Goal: Transaction & Acquisition: Book appointment/travel/reservation

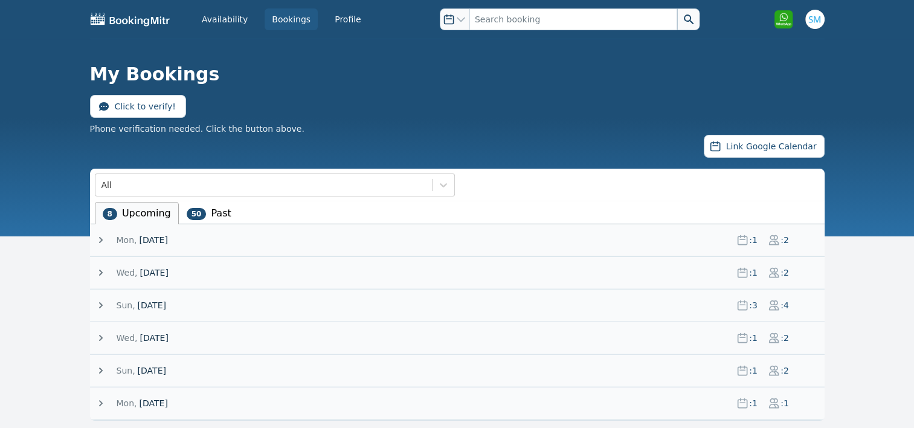
click at [100, 240] on icon at bounding box center [101, 240] width 4 height 6
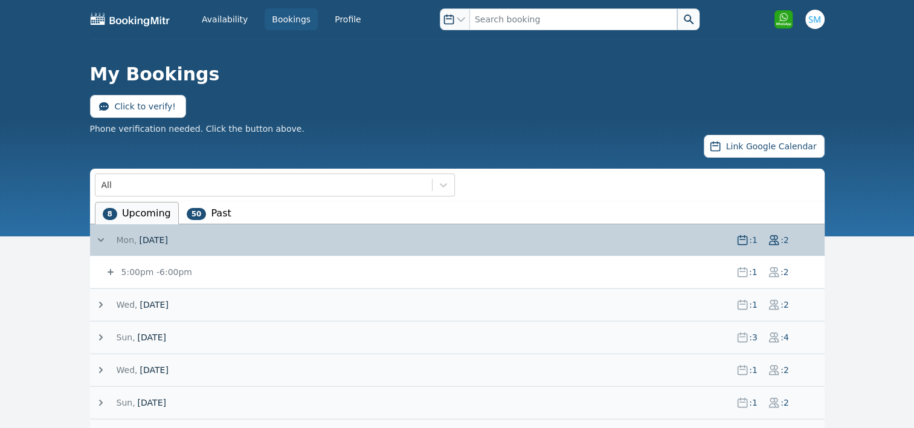
click at [112, 274] on icon at bounding box center [111, 272] width 12 height 12
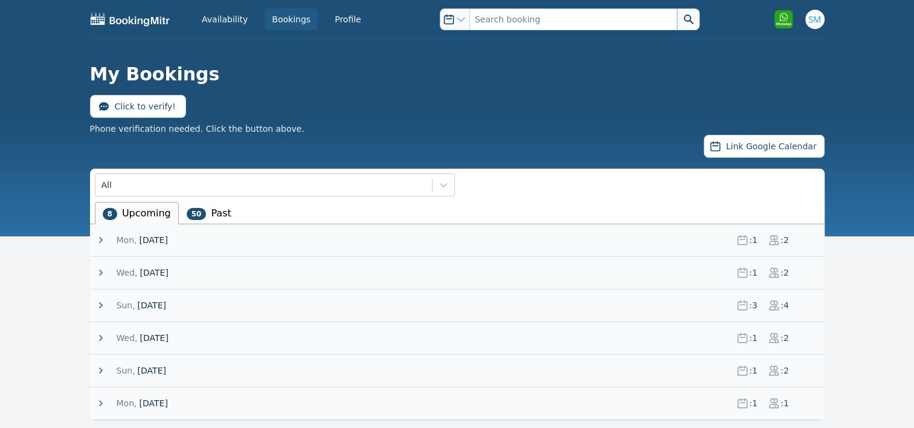
click at [98, 242] on icon at bounding box center [101, 240] width 12 height 12
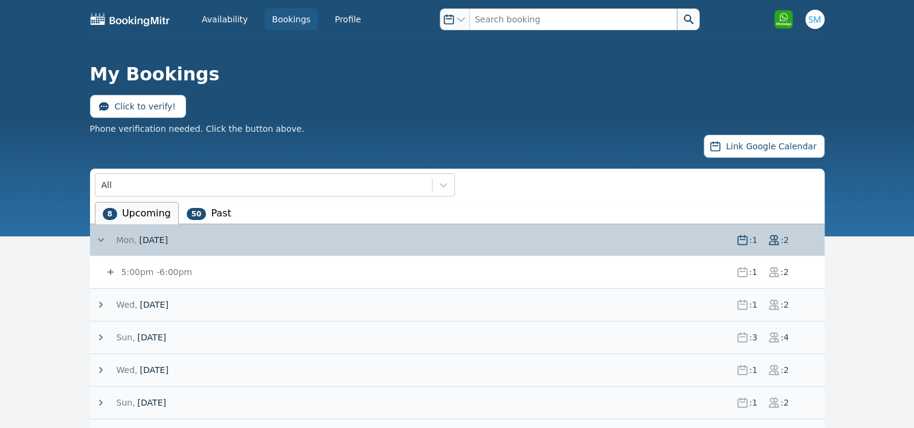
click at [113, 269] on icon at bounding box center [111, 272] width 12 height 12
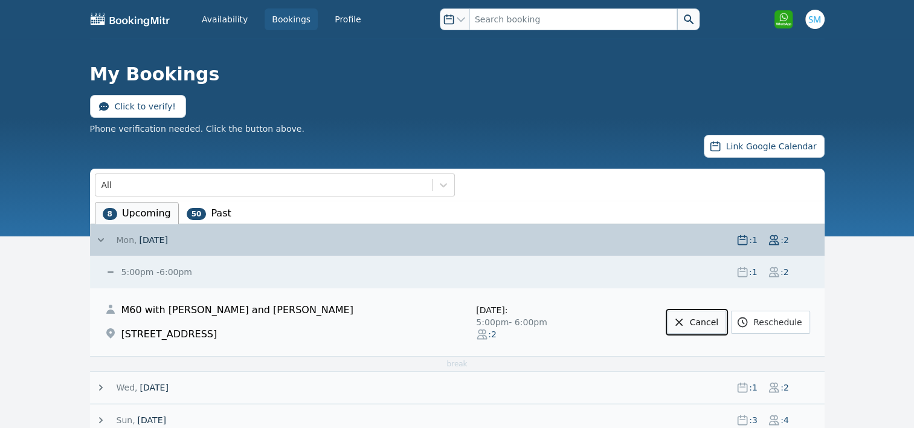
click at [714, 324] on link "Cancel" at bounding box center [696, 321] width 59 height 23
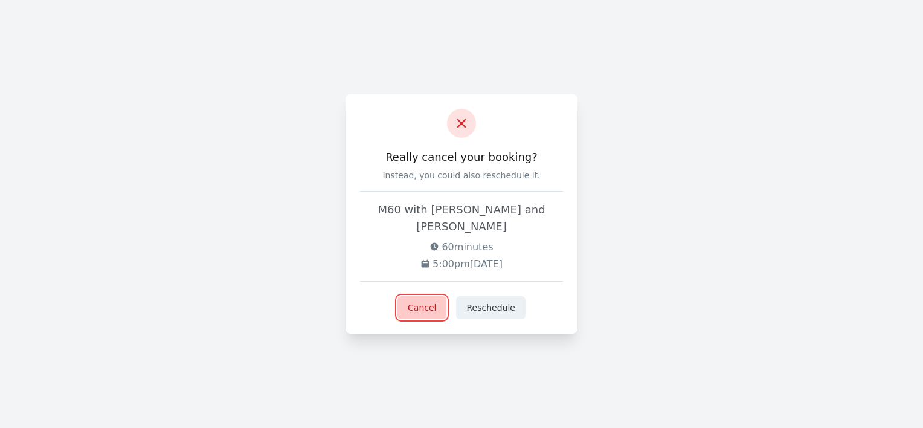
click at [416, 302] on button "Cancel" at bounding box center [421, 307] width 49 height 23
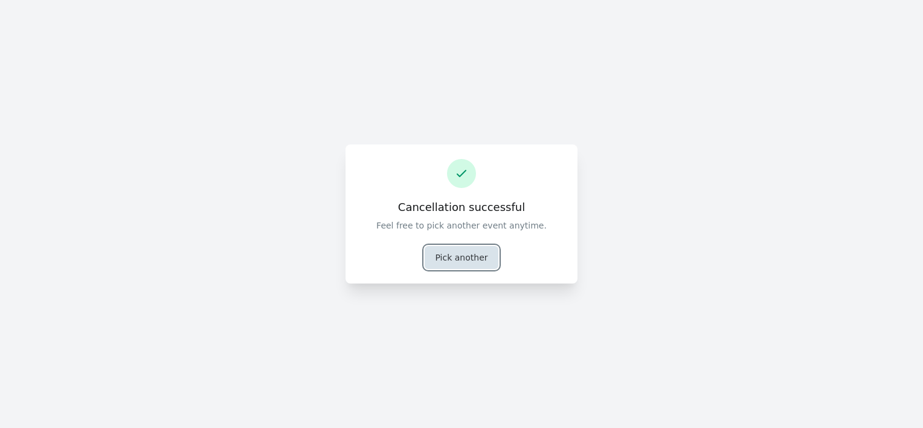
click at [476, 259] on button "Pick another" at bounding box center [461, 257] width 73 height 23
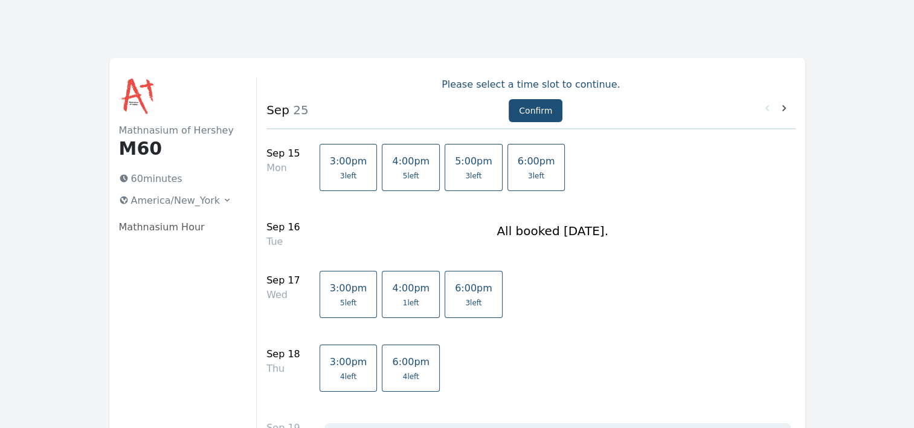
click at [460, 166] on span "5:00pm" at bounding box center [473, 160] width 37 height 11
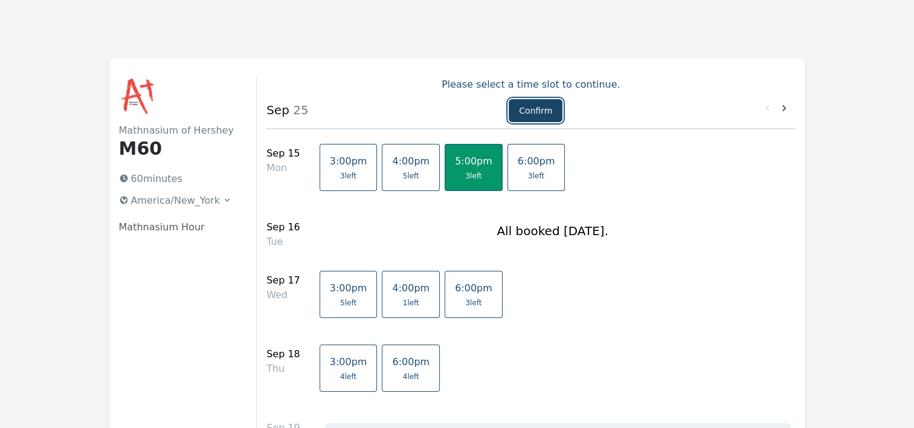
click at [548, 111] on button "Confirm" at bounding box center [536, 110] width 54 height 23
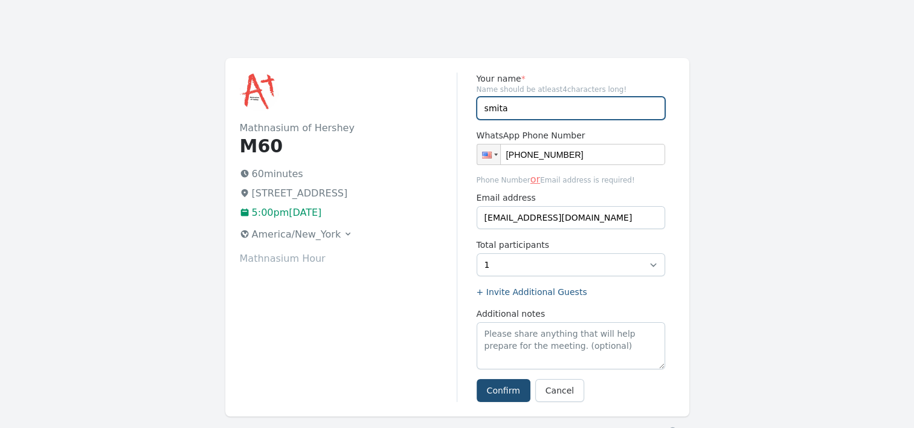
click at [526, 112] on input "smita" at bounding box center [571, 108] width 188 height 23
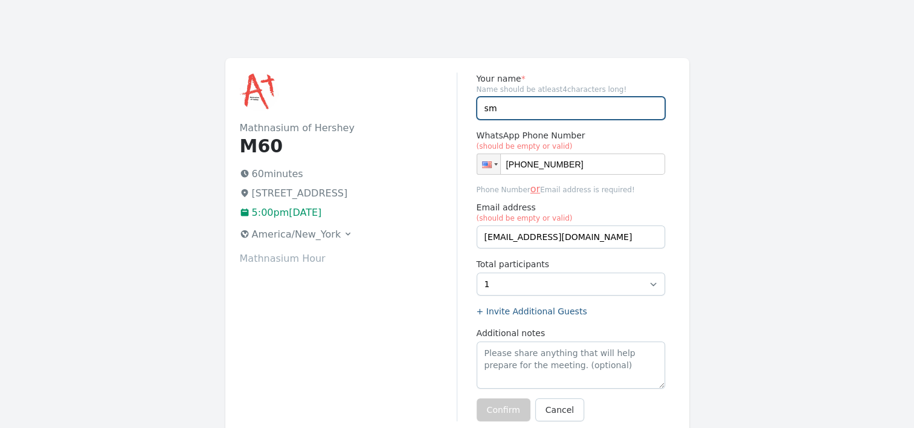
type input "s"
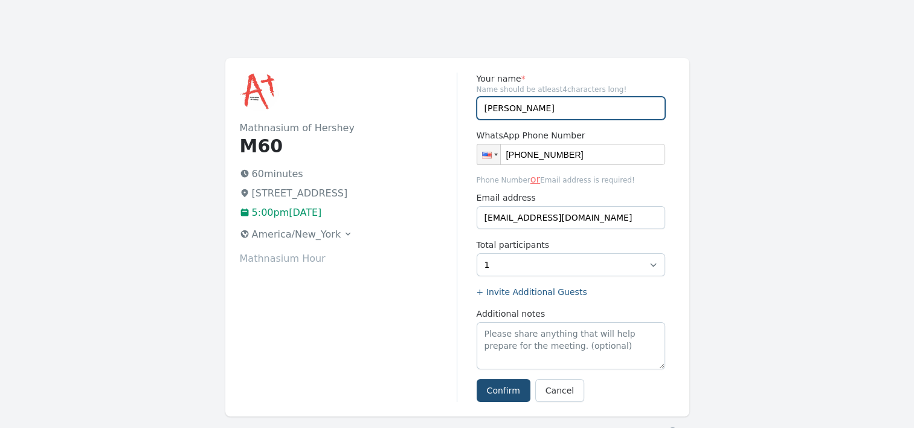
type input "Tanya"
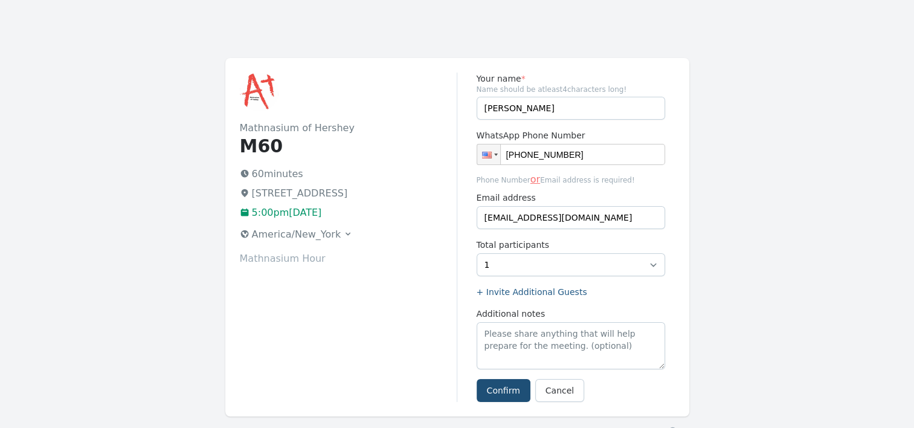
click at [429, 274] on div "Mathnasium of Hershey M60 60 minutes 759 Middletown Rd, Hummelstown, PA 17036 5…" at bounding box center [348, 236] width 217 height 329
click at [498, 388] on button "Confirm" at bounding box center [504, 390] width 54 height 23
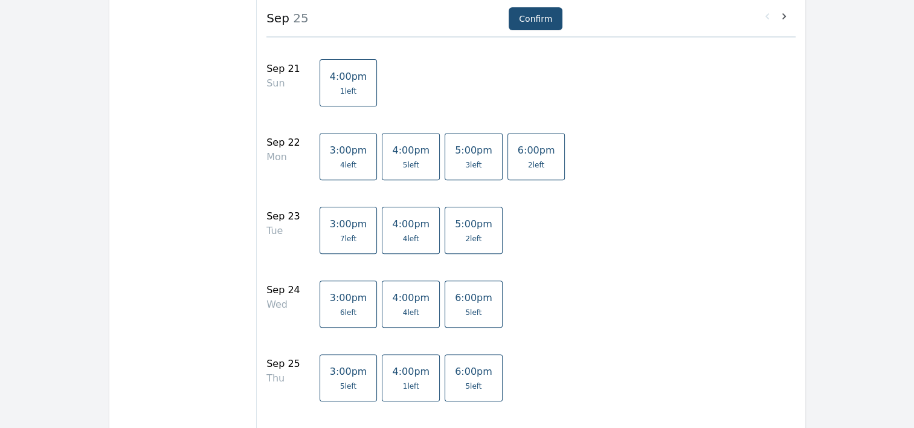
scroll to position [489, 0]
click at [392, 383] on span "1 left" at bounding box center [410, 387] width 37 height 10
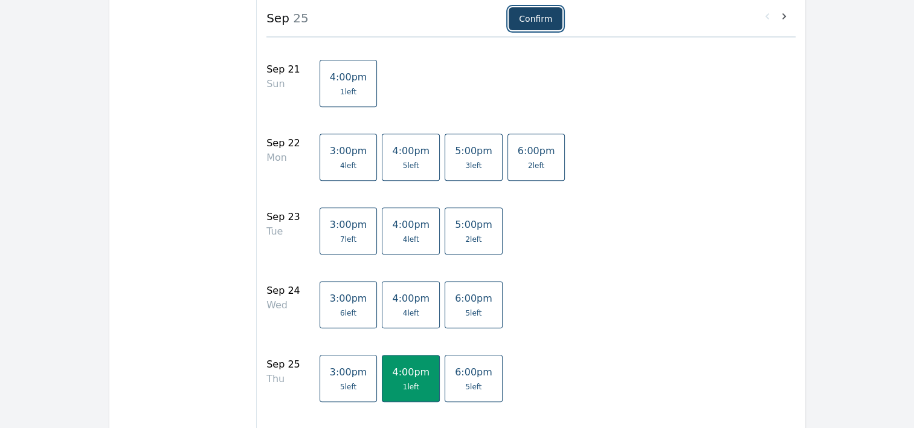
click at [526, 27] on button "Confirm" at bounding box center [536, 18] width 54 height 23
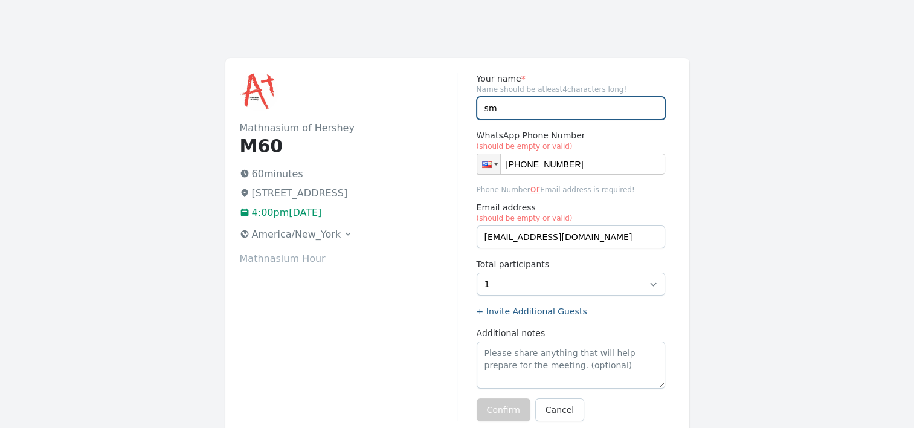
type input "s"
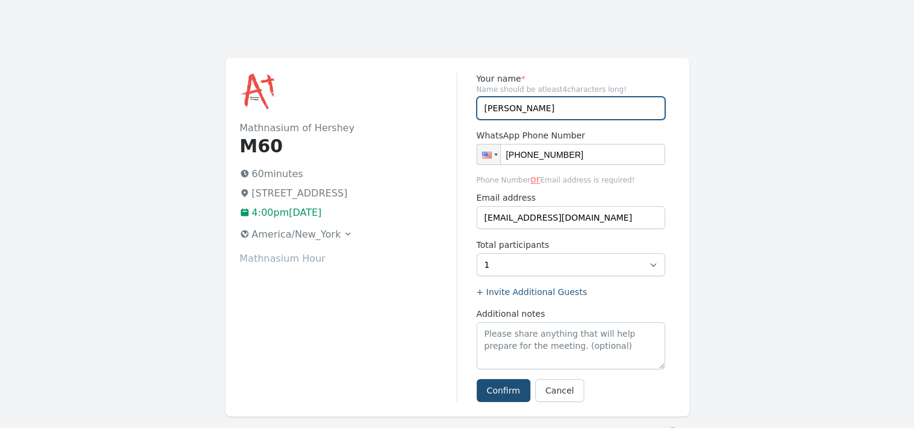
type input "[PERSON_NAME]"
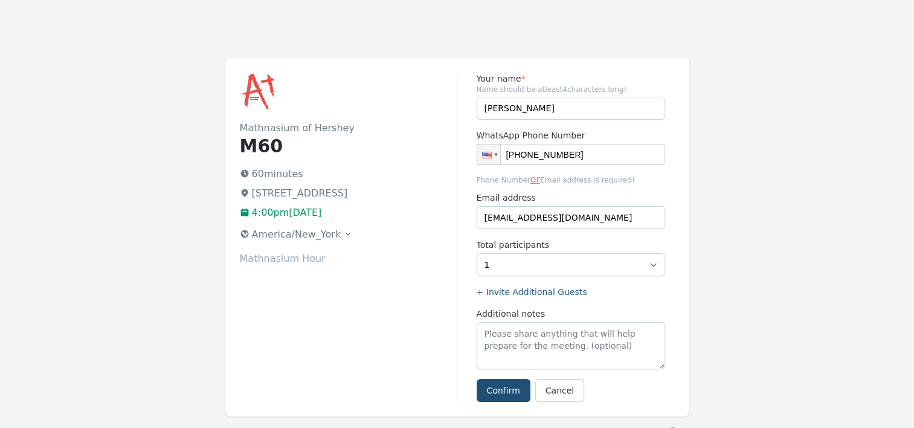
click at [394, 301] on div "Mathnasium of Hershey M60 60 minutes [STREET_ADDRESS] 4:00pm[DATE] [GEOGRAPHIC_…" at bounding box center [348, 236] width 217 height 329
click at [498, 387] on button "Confirm" at bounding box center [504, 390] width 54 height 23
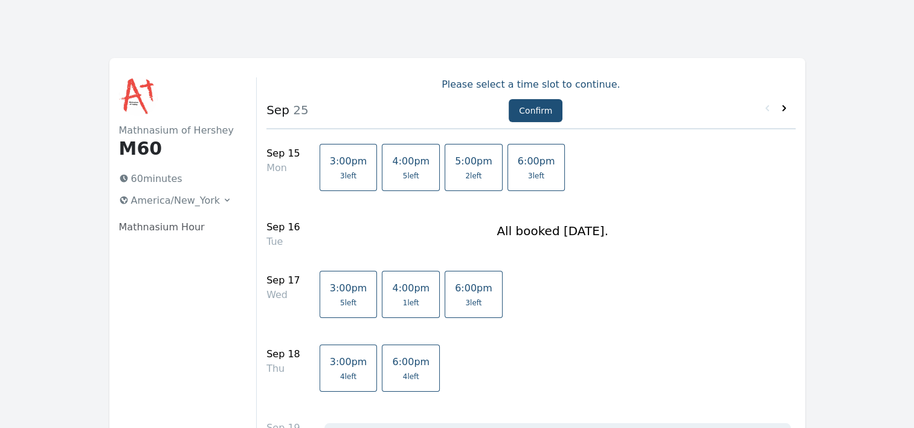
click at [785, 106] on icon at bounding box center [784, 108] width 12 height 12
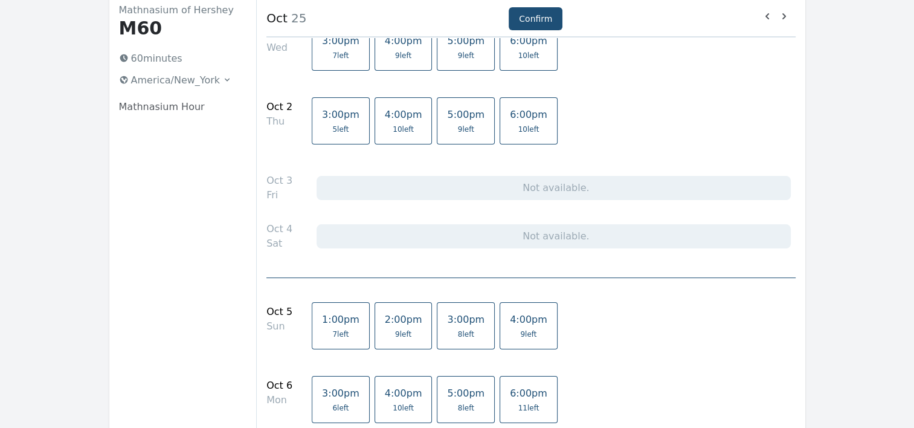
scroll to position [231, 0]
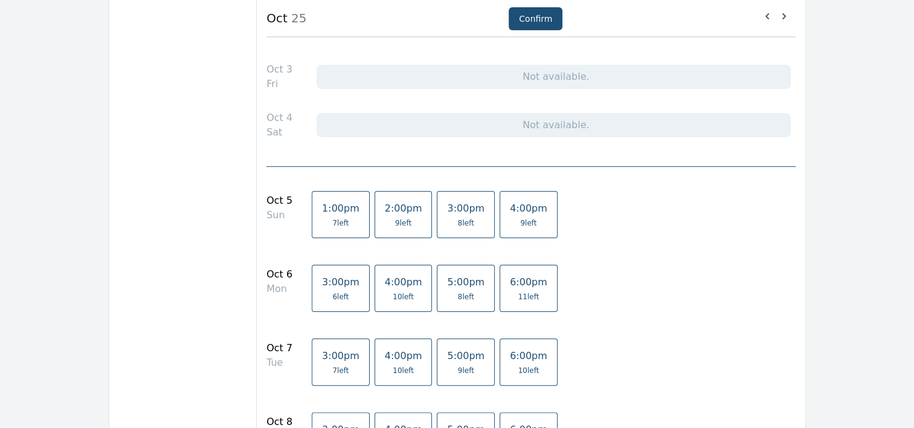
click at [389, 214] on link "2:00pm 9 left" at bounding box center [404, 214] width 58 height 47
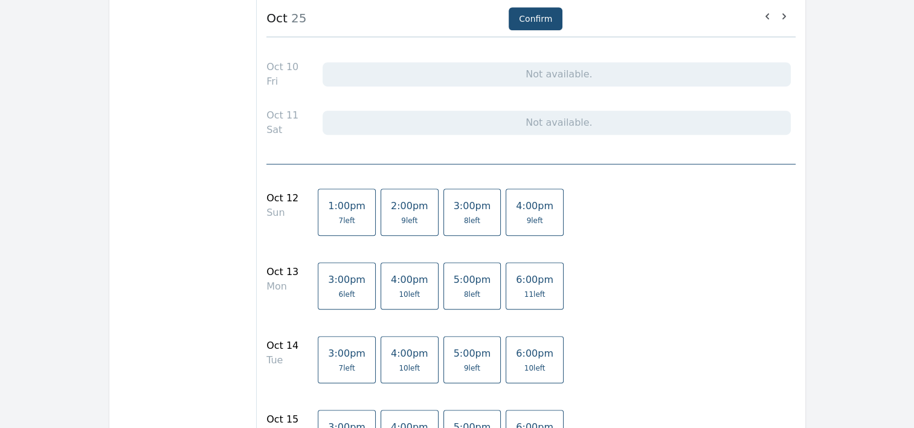
scroll to position [732, 0]
click at [394, 208] on span "2:00pm" at bounding box center [409, 206] width 37 height 11
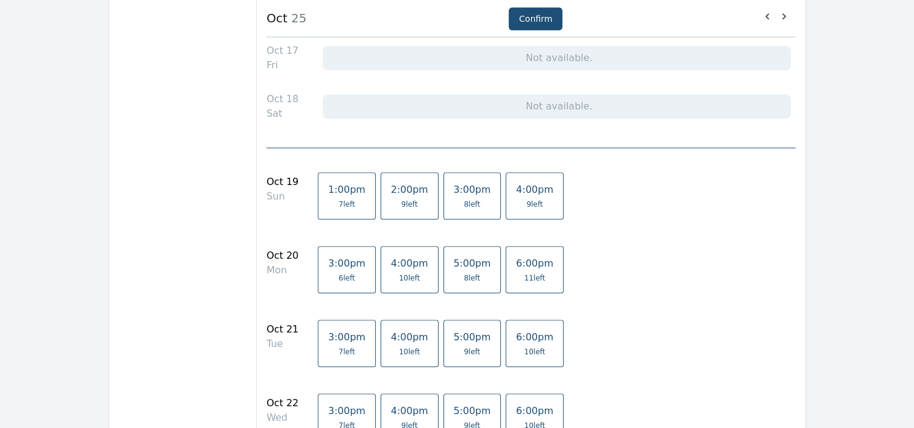
scroll to position [1310, 0]
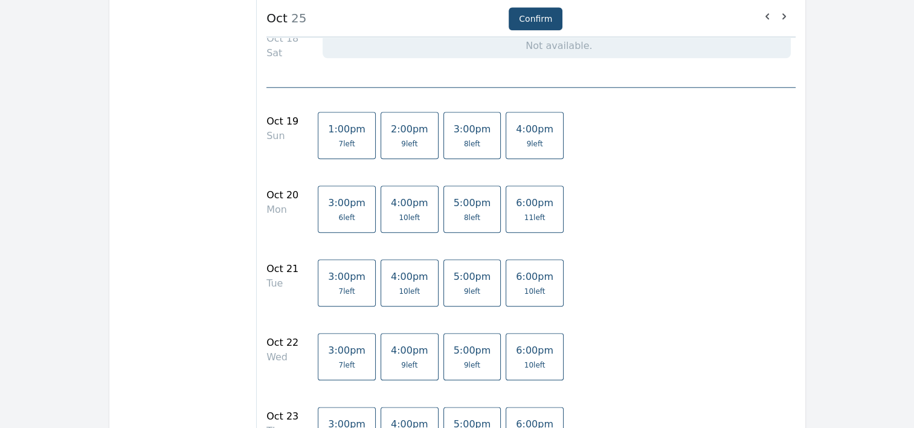
click at [391, 129] on span "2:00pm" at bounding box center [409, 128] width 37 height 11
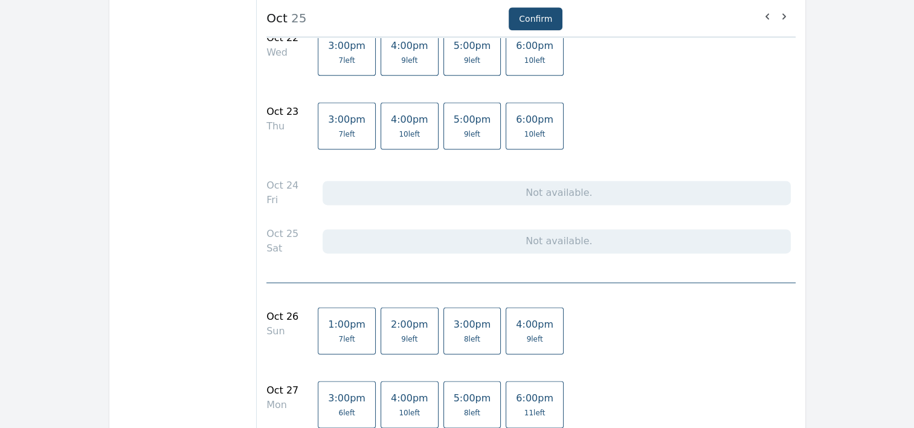
scroll to position [1621, 0]
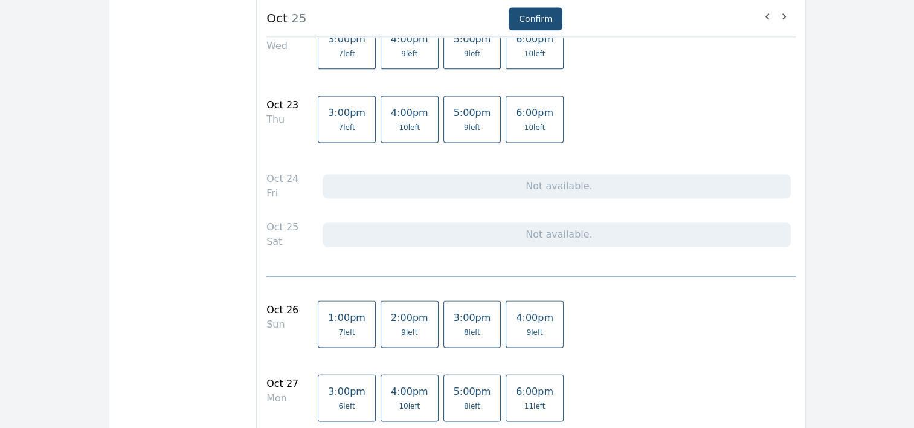
click at [385, 319] on link "2:00pm 9 left" at bounding box center [410, 323] width 58 height 47
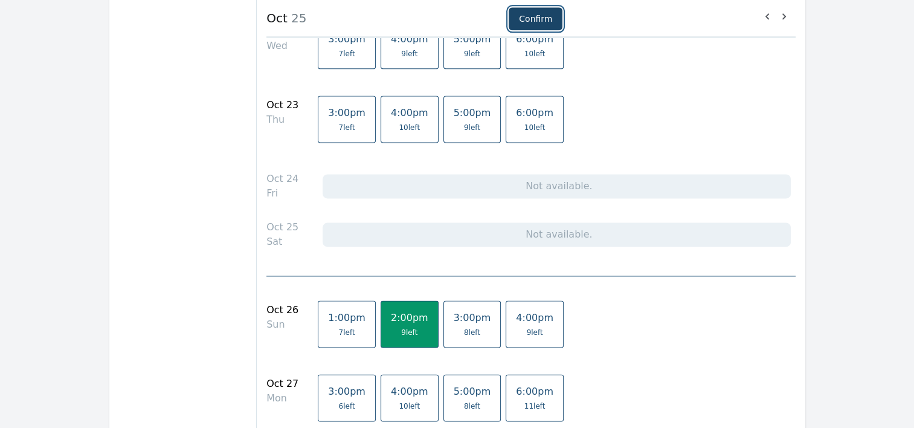
click at [519, 25] on button "Confirm" at bounding box center [536, 18] width 54 height 23
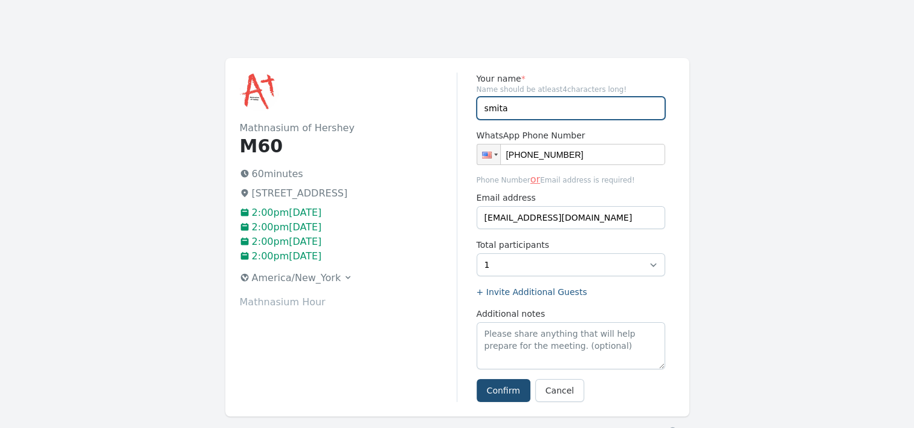
click at [511, 109] on input "smita" at bounding box center [571, 108] width 188 height 23
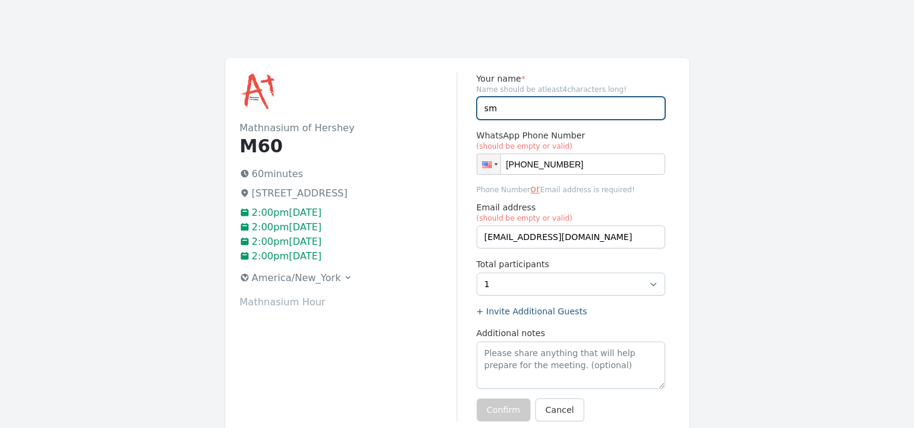
type input "s"
type input "Riya and Tanya"
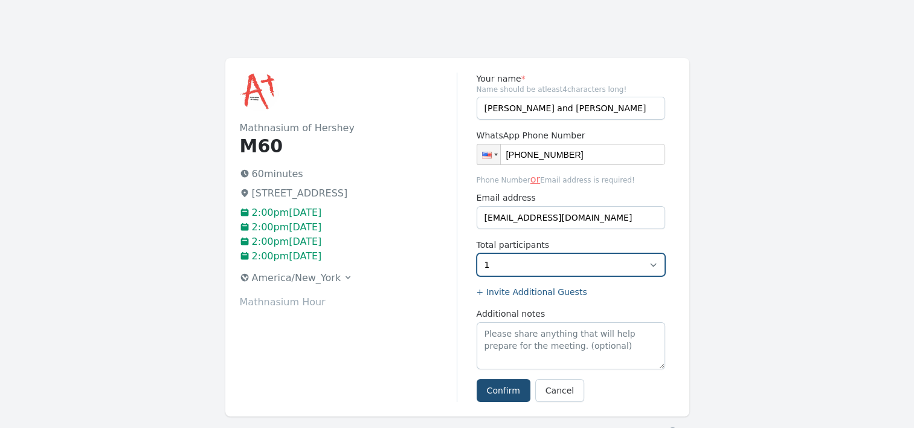
click at [653, 261] on select "1 2 3 4 5 6 7 8 9" at bounding box center [571, 264] width 188 height 23
select select "2"
click at [477, 253] on select "1 2 3 4 5 6 7 8 9" at bounding box center [571, 264] width 188 height 23
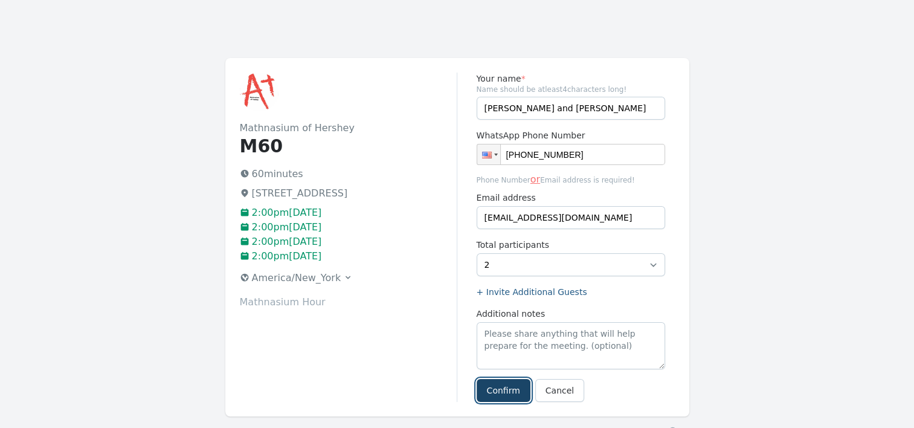
click at [503, 387] on button "Confirm" at bounding box center [504, 390] width 54 height 23
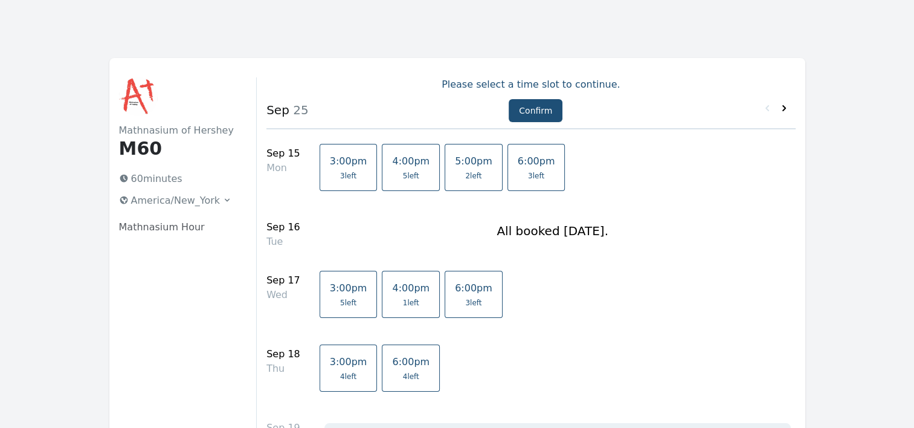
drag, startPoint x: 423, startPoint y: 244, endPoint x: 782, endPoint y: 109, distance: 383.5
click at [782, 109] on icon at bounding box center [784, 108] width 12 height 12
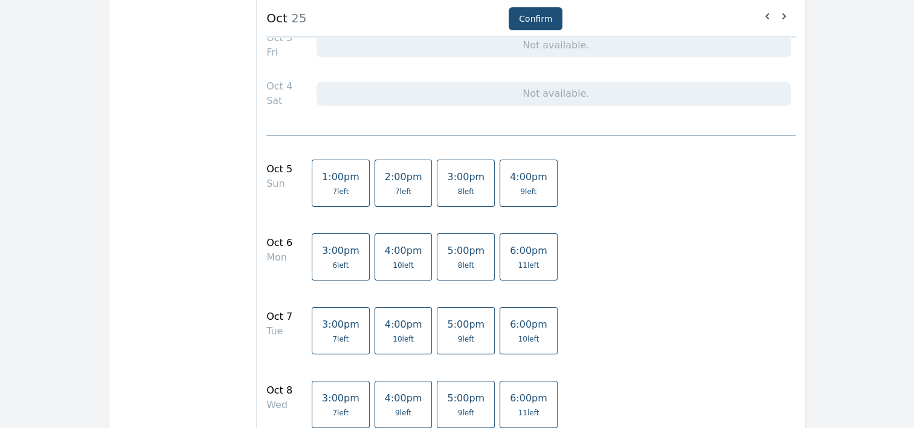
scroll to position [262, 0]
click at [393, 341] on span "10 left" at bounding box center [403, 340] width 21 height 10
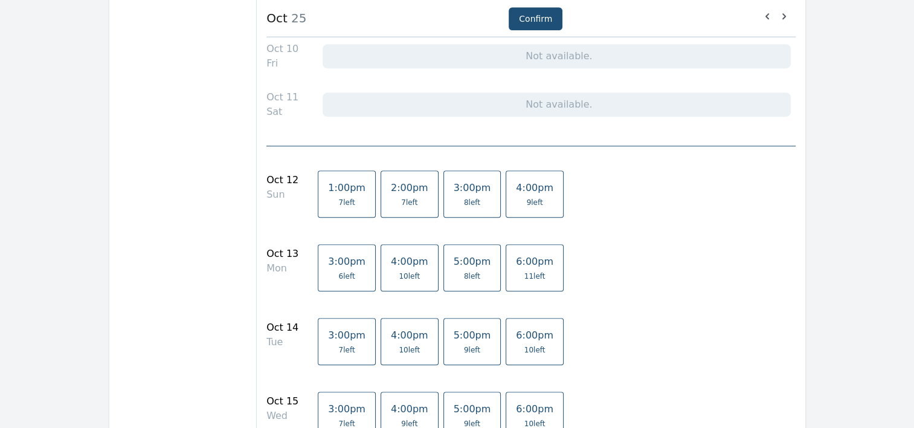
scroll to position [751, 0]
click at [391, 332] on span "4:00pm" at bounding box center [409, 334] width 37 height 11
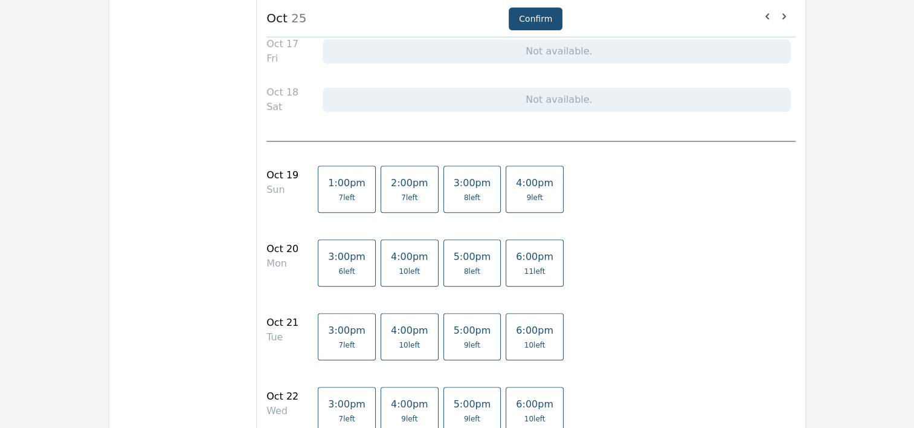
scroll to position [1255, 0]
click at [398, 333] on link "4:00pm 10 left" at bounding box center [410, 337] width 58 height 47
click at [393, 334] on link "4:00pm 10 left" at bounding box center [410, 338] width 58 height 47
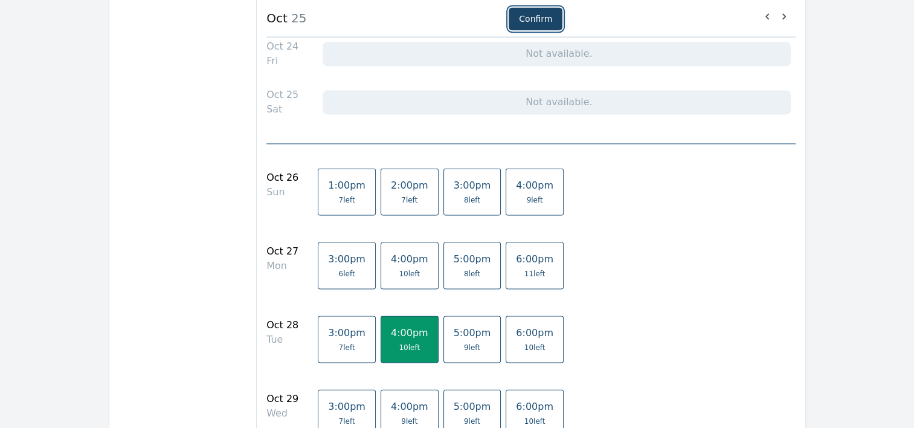
click at [536, 14] on button "Confirm" at bounding box center [536, 18] width 54 height 23
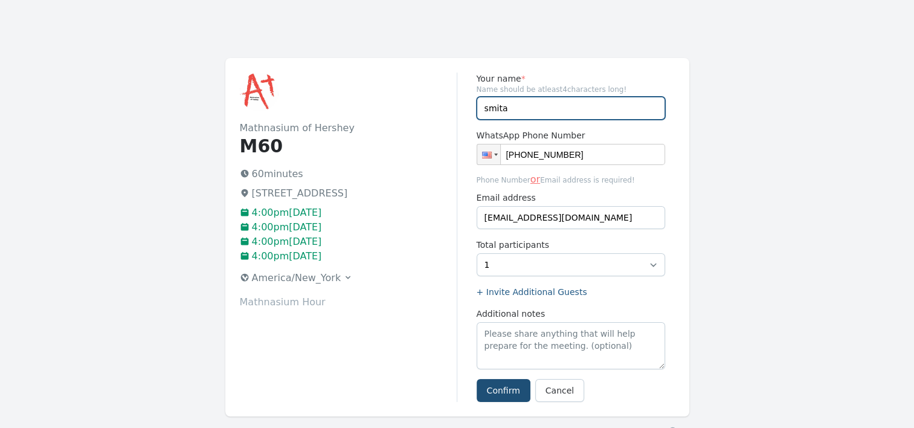
click at [510, 111] on input "smita" at bounding box center [571, 108] width 188 height 23
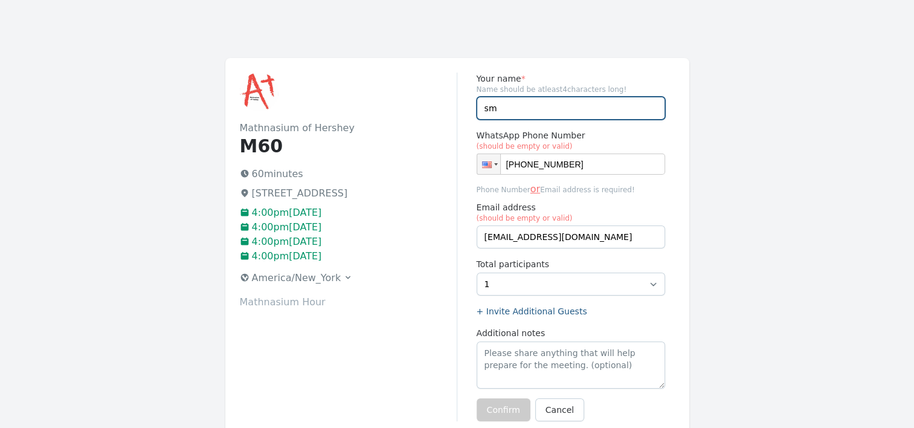
type input "s"
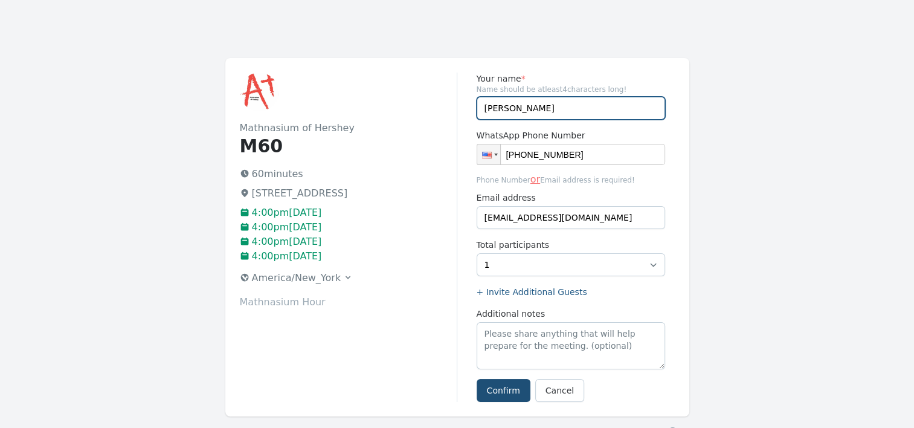
type input "[PERSON_NAME]"
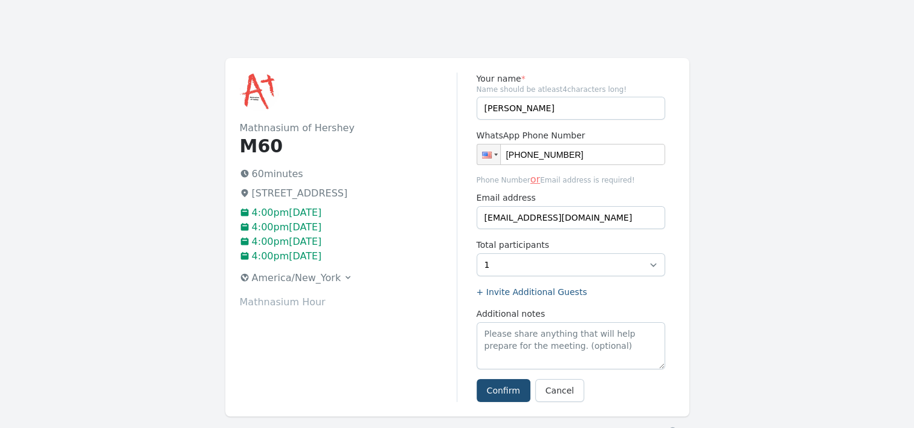
click at [414, 378] on div "Mathnasium of Hershey M60 60 minutes 759 Middletown Rd, Hummelstown, PA 17036 4…" at bounding box center [348, 236] width 217 height 329
click at [516, 387] on button "Confirm" at bounding box center [504, 390] width 54 height 23
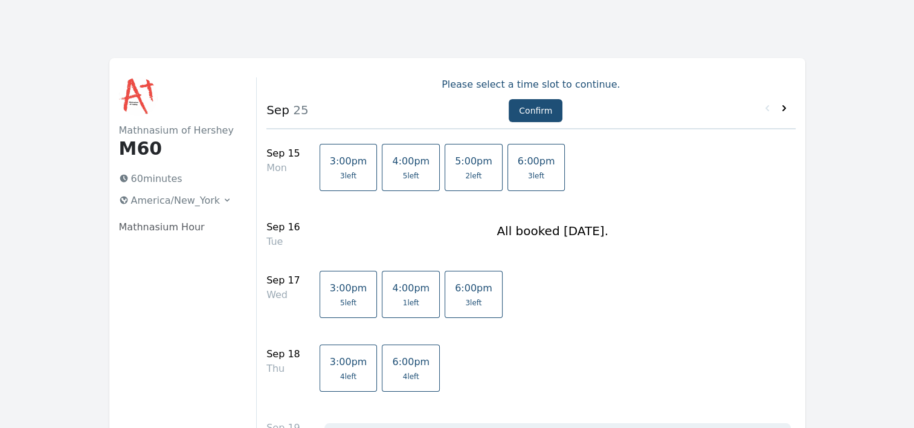
click at [785, 106] on icon at bounding box center [784, 108] width 12 height 12
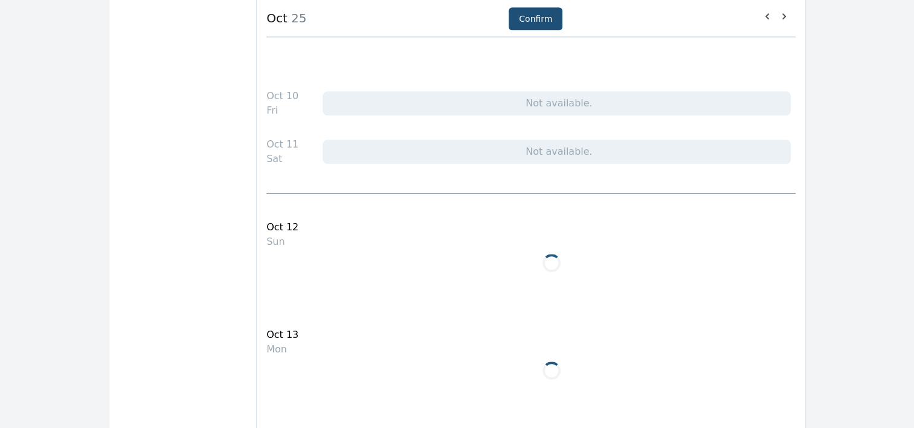
scroll to position [838, 0]
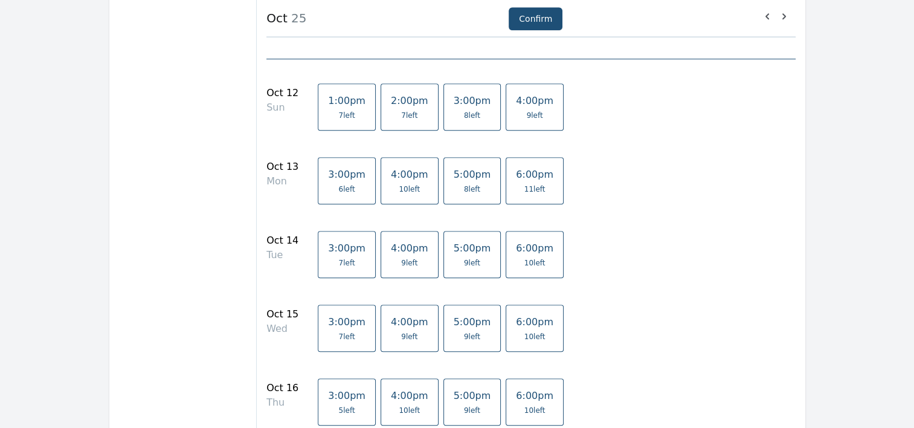
click at [454, 104] on span "3:00pm" at bounding box center [472, 100] width 37 height 11
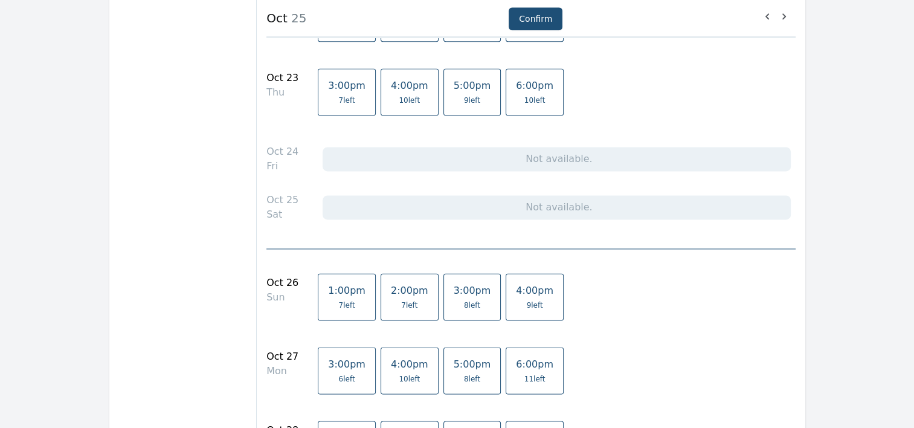
scroll to position [1648, 0]
click at [457, 300] on span "8 left" at bounding box center [472, 305] width 37 height 10
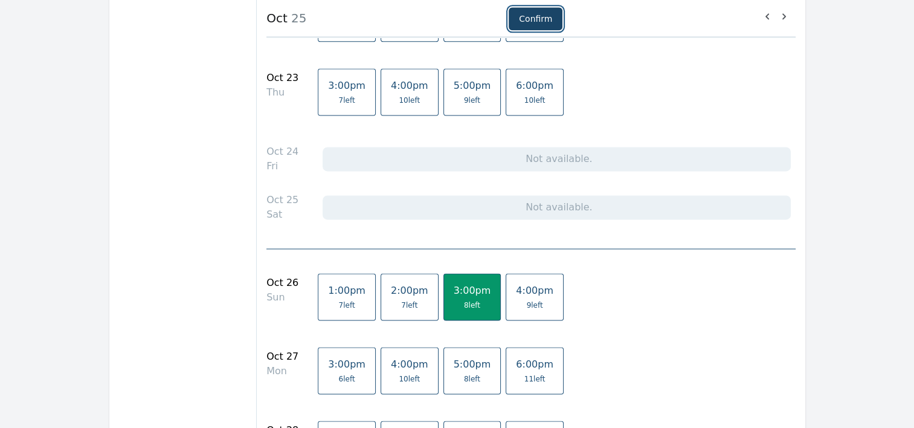
click at [532, 24] on button "Confirm" at bounding box center [536, 18] width 54 height 23
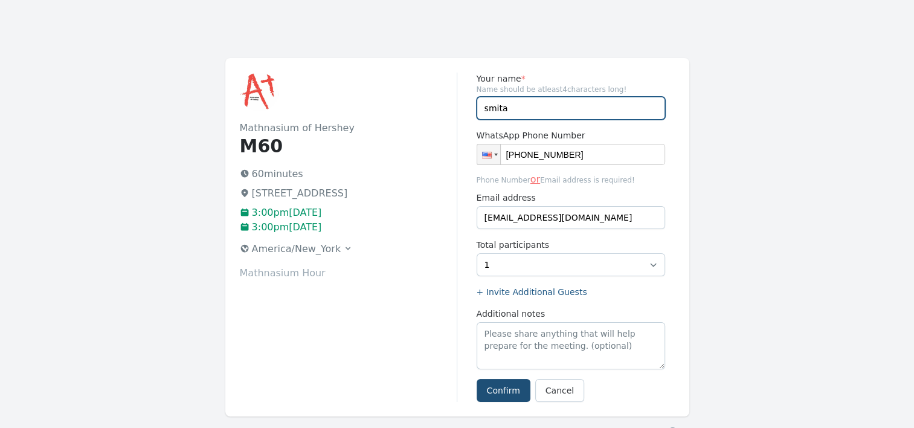
click at [511, 106] on input "smita" at bounding box center [571, 108] width 188 height 23
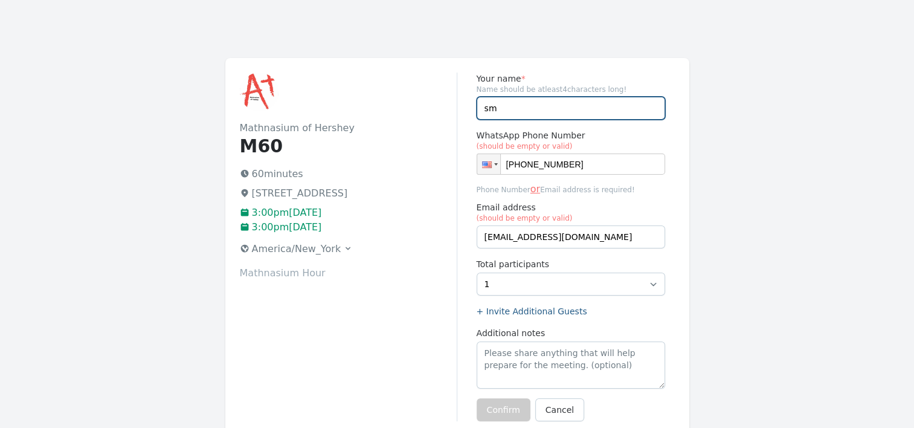
type input "s"
type input "T"
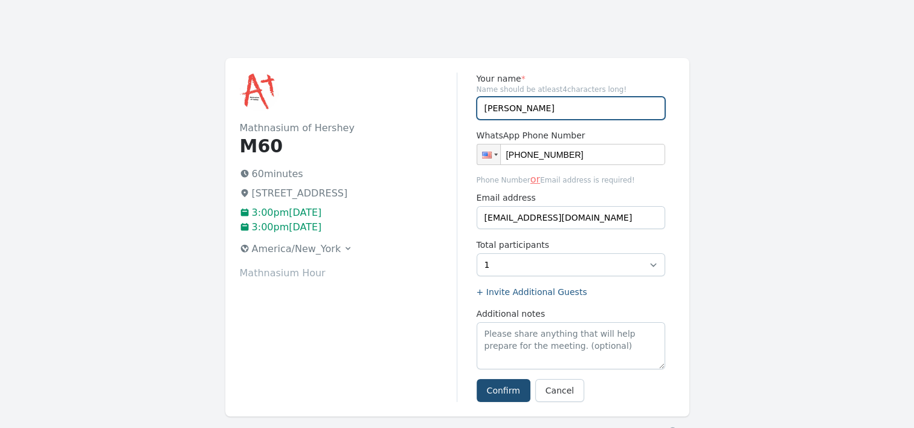
type input "[PERSON_NAME]"
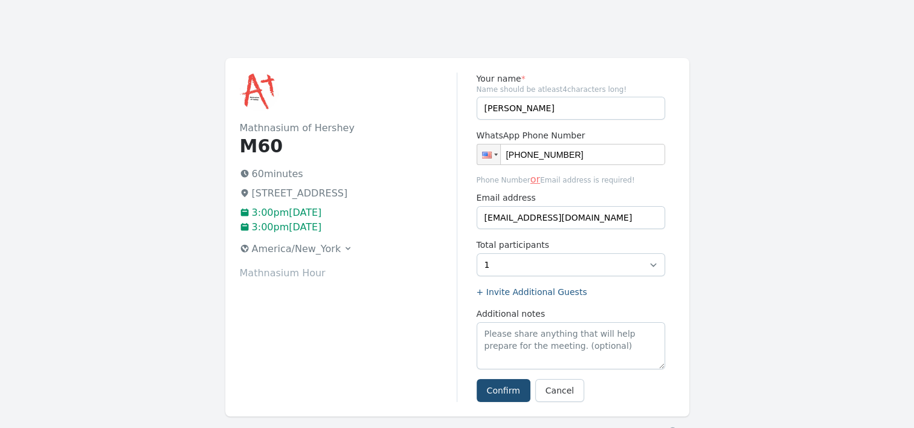
click at [423, 344] on div "Mathnasium of Hershey M60 60 minutes [STREET_ADDRESS] 3:00pm[DATE] 3:00pm[DATE]…" at bounding box center [348, 236] width 217 height 329
click at [504, 390] on button "Confirm" at bounding box center [504, 390] width 54 height 23
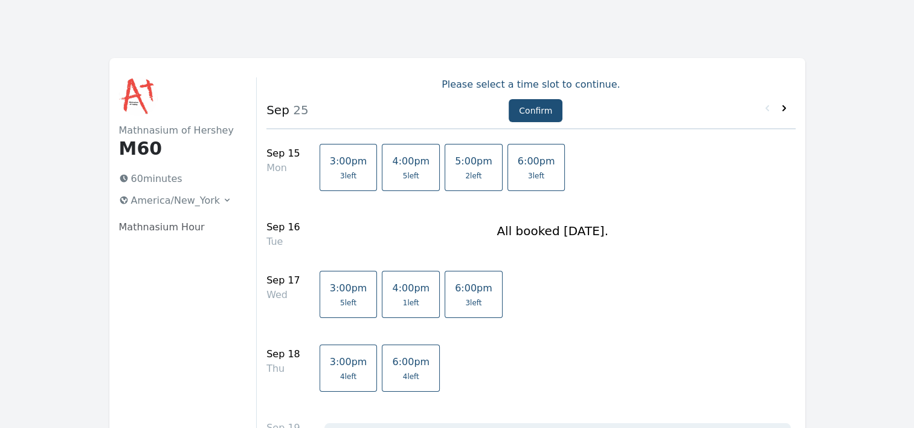
click at [783, 104] on icon at bounding box center [784, 108] width 12 height 12
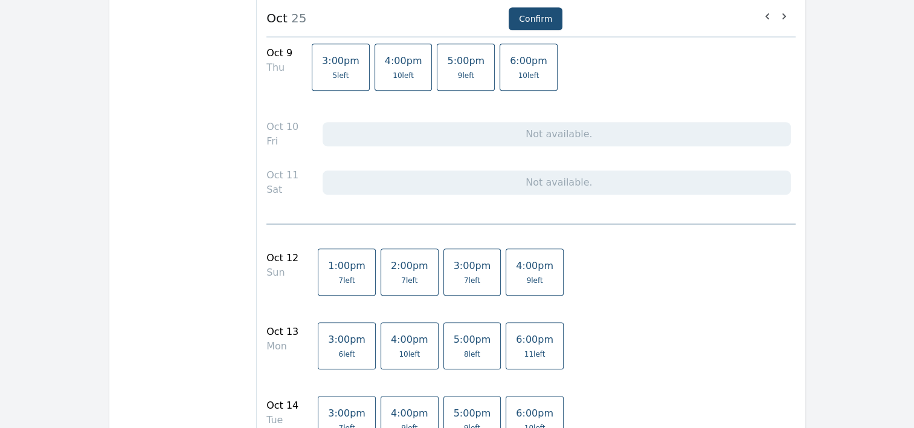
scroll to position [761, 0]
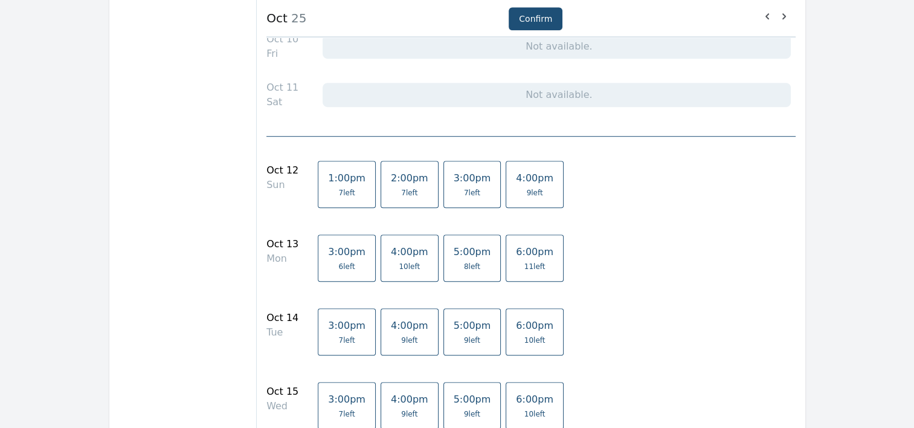
click at [338, 249] on span "3:00pm" at bounding box center [346, 251] width 37 height 11
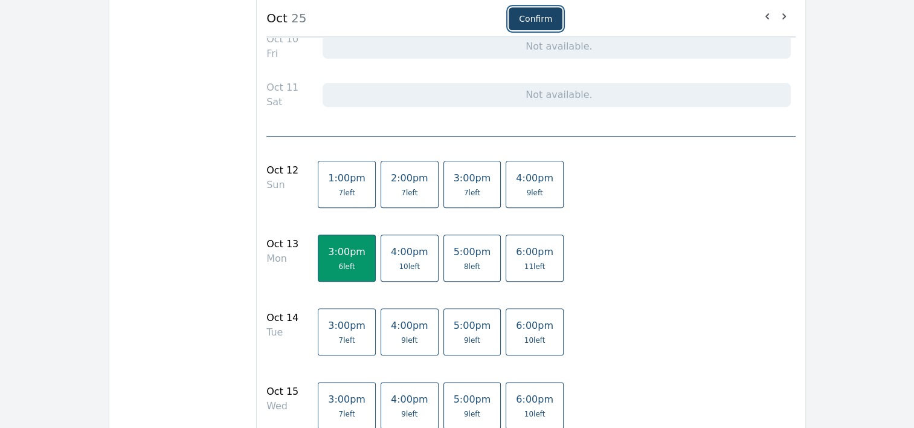
click at [527, 14] on button "Confirm" at bounding box center [536, 18] width 54 height 23
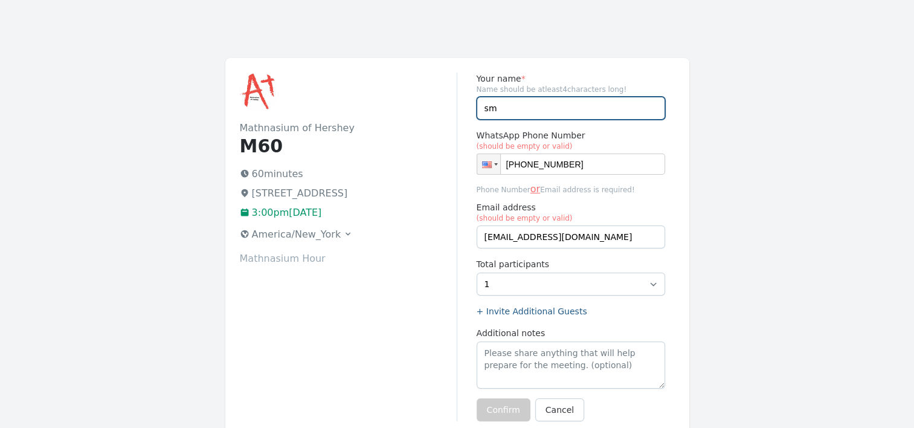
type input "s"
type input "Riya and Tanya"
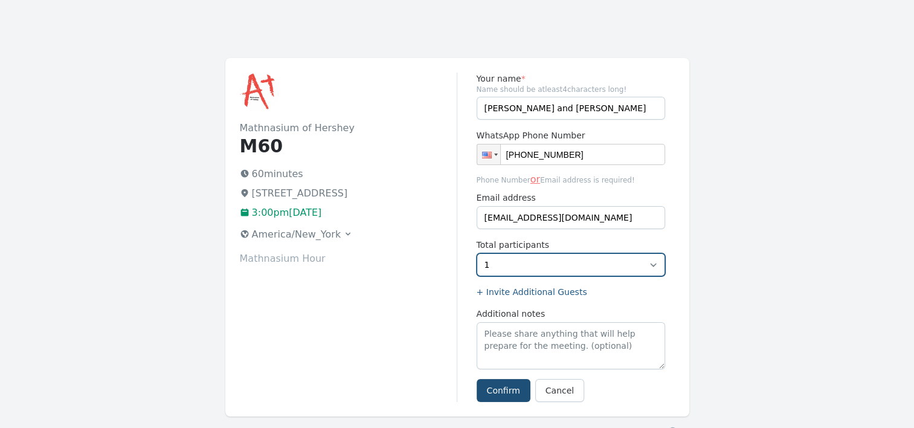
click at [652, 268] on select "1 2 3 4 5 6" at bounding box center [571, 264] width 188 height 23
select select "2"
click at [477, 253] on select "1 2 3 4 5 6" at bounding box center [571, 264] width 188 height 23
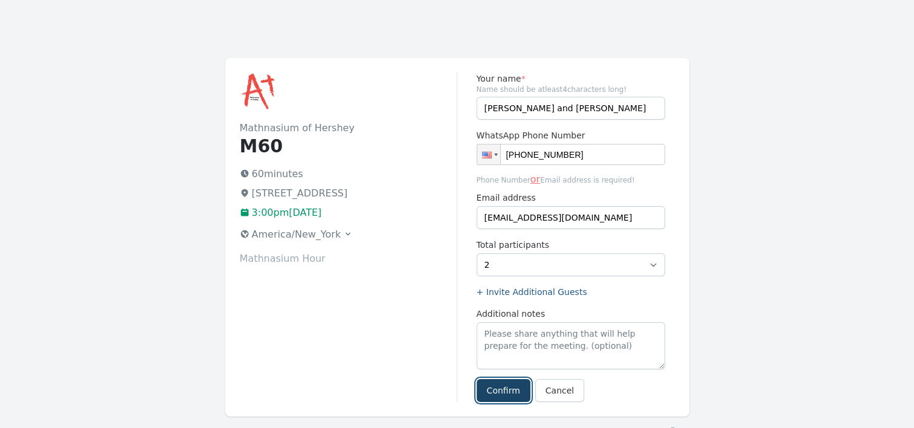
click at [498, 389] on button "Confirm" at bounding box center [504, 390] width 54 height 23
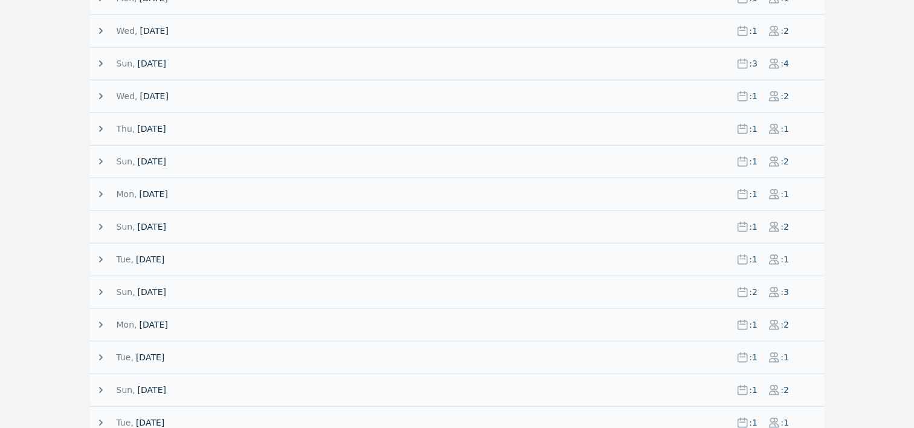
scroll to position [288, 0]
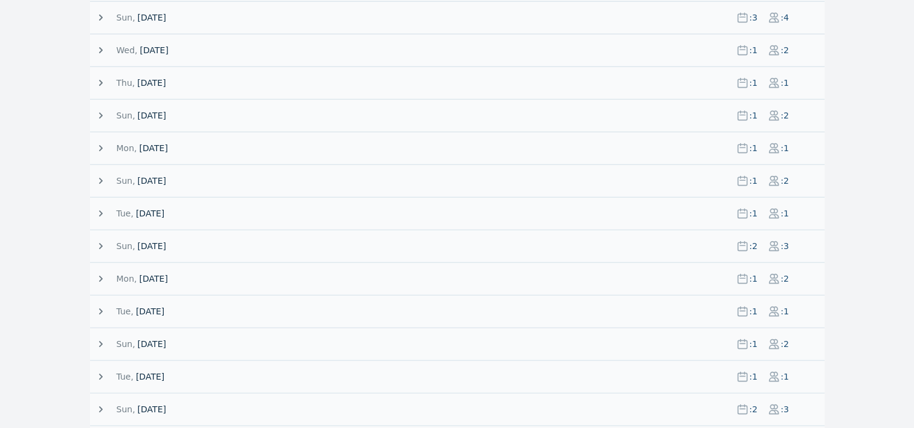
click at [97, 242] on icon at bounding box center [101, 246] width 12 height 12
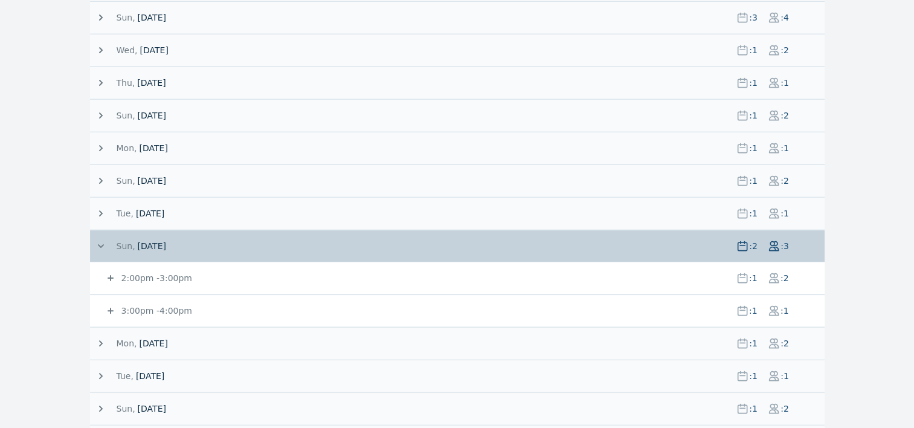
click at [111, 307] on icon at bounding box center [111, 310] width 6 height 6
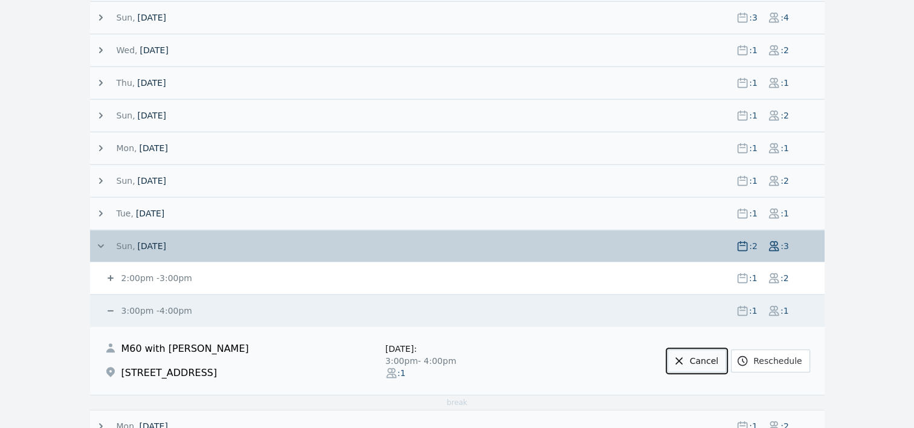
click at [707, 351] on link "Cancel" at bounding box center [696, 360] width 59 height 23
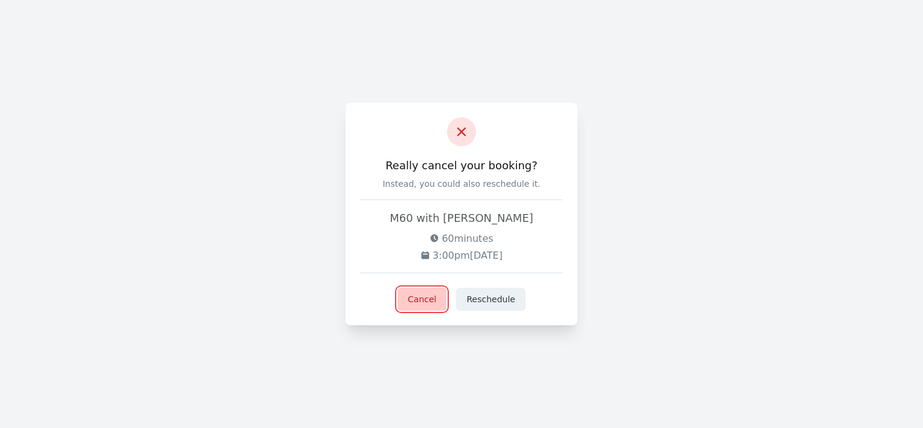
click at [420, 297] on button "Cancel" at bounding box center [421, 299] width 49 height 23
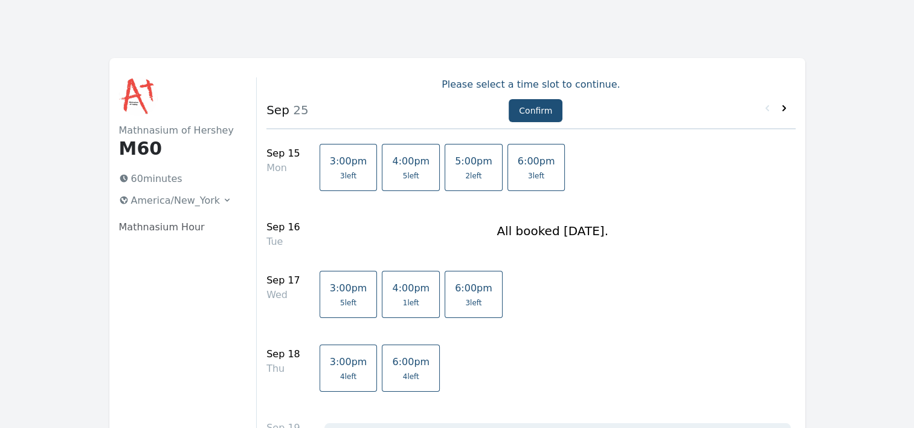
click at [783, 106] on icon at bounding box center [784, 108] width 12 height 12
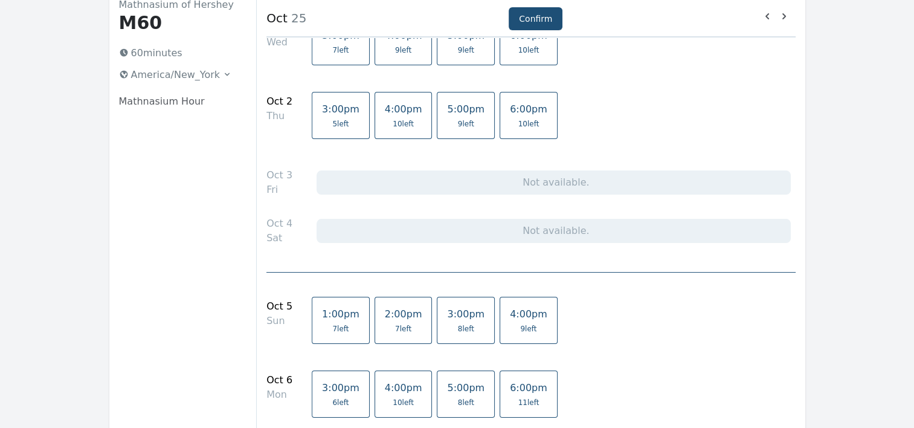
scroll to position [232, 0]
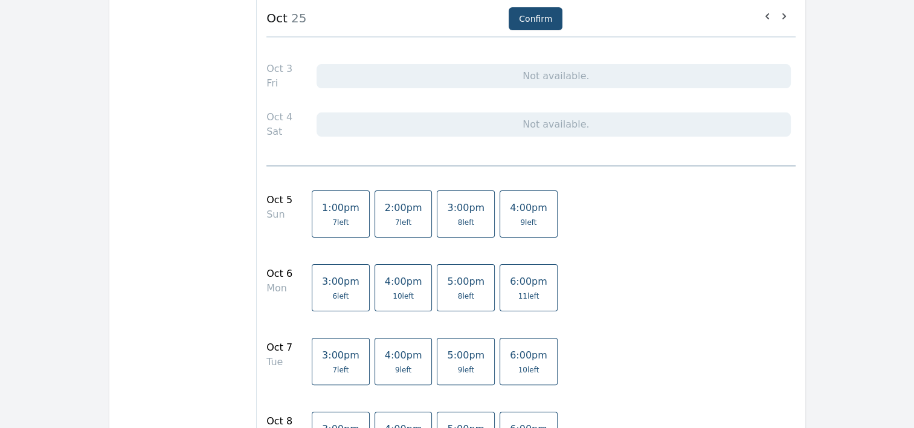
click at [458, 291] on span "8 left" at bounding box center [466, 296] width 16 height 10
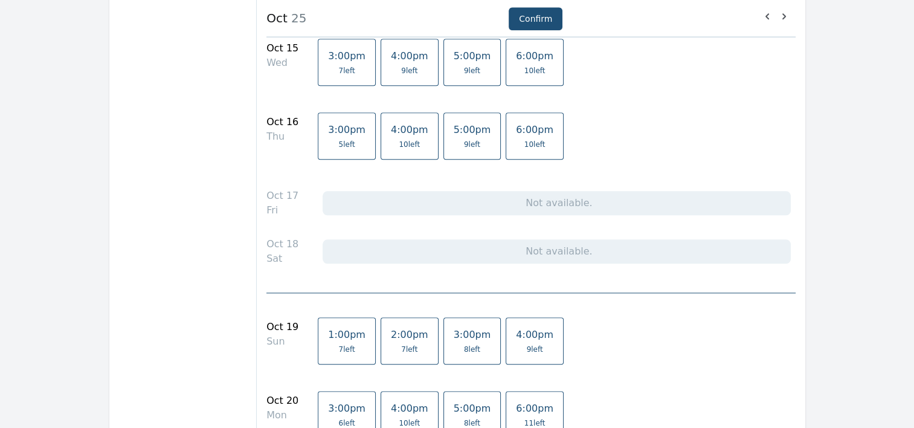
scroll to position [1260, 0]
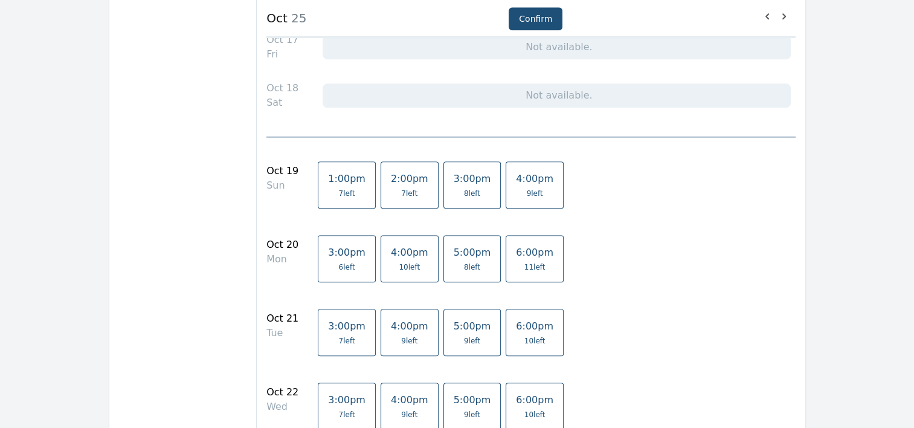
click at [454, 246] on span "5:00pm" at bounding box center [472, 251] width 37 height 11
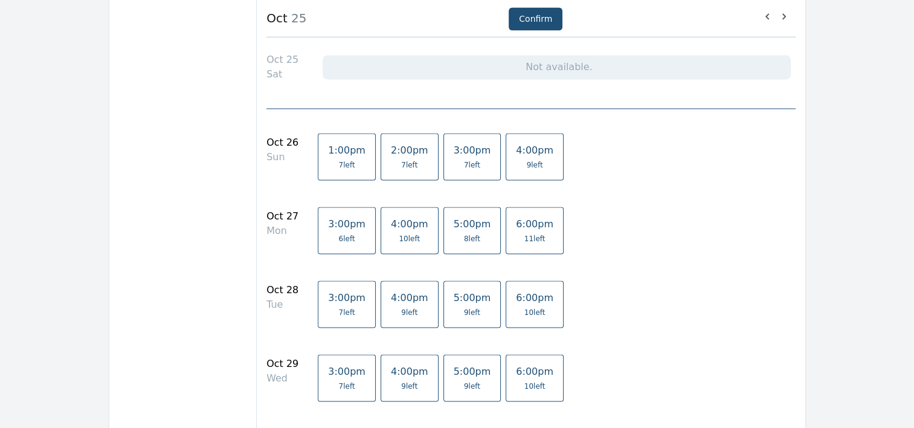
scroll to position [1788, 0]
click at [454, 223] on span "5:00pm" at bounding box center [472, 223] width 37 height 11
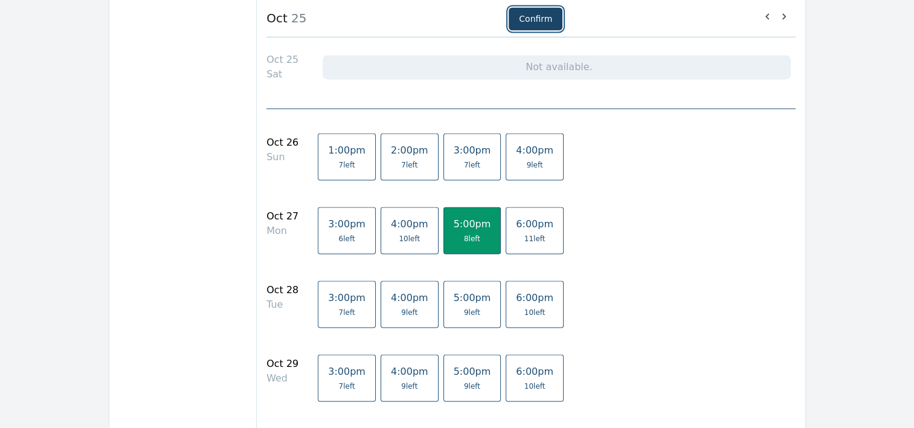
click at [539, 22] on button "Confirm" at bounding box center [536, 18] width 54 height 23
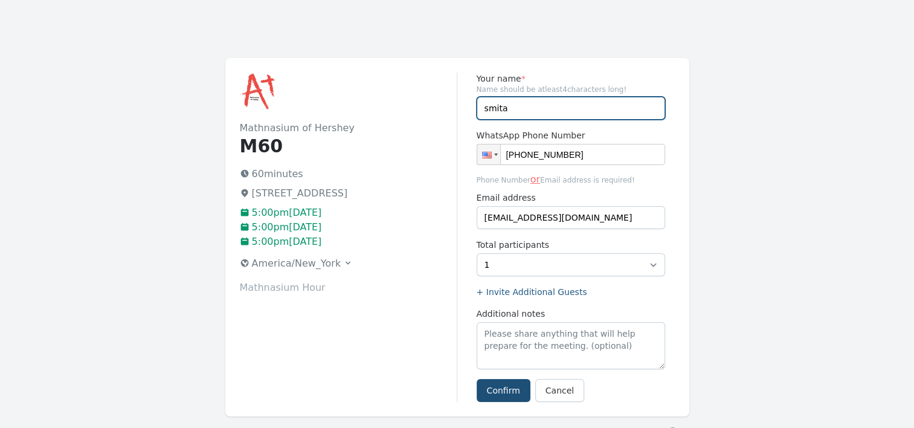
click at [517, 112] on input "smita" at bounding box center [571, 108] width 188 height 23
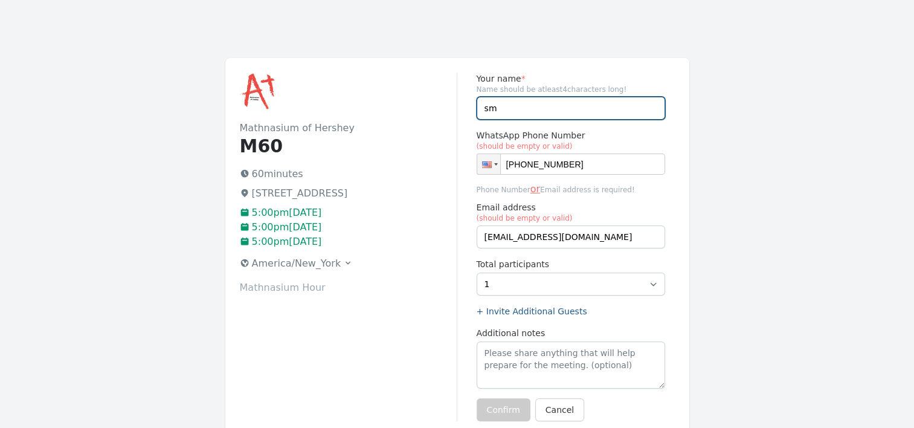
type input "s"
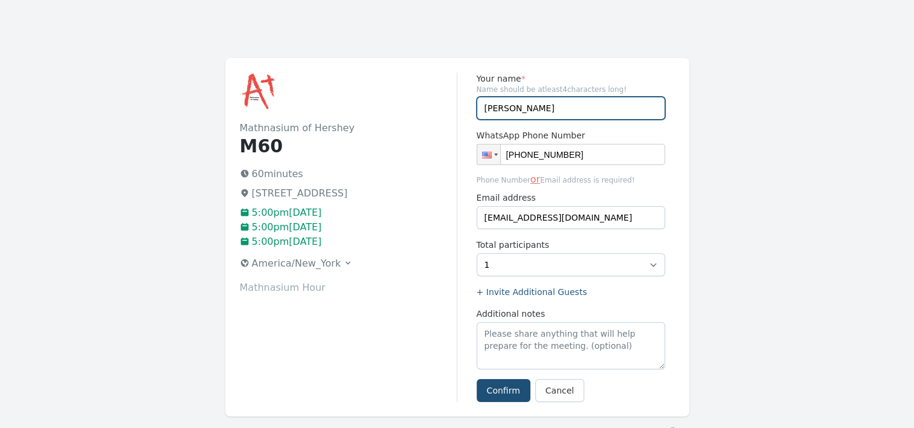
type input "[PERSON_NAME]"
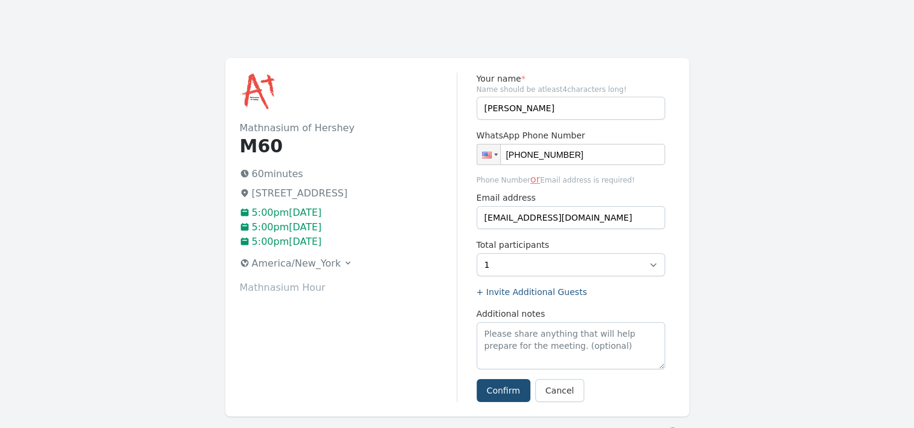
click at [407, 329] on div "Mathnasium of Hershey M60 60 minutes 759 Middletown Rd, Hummelstown, PA 17036 5…" at bounding box center [348, 236] width 217 height 329
click at [494, 387] on button "Confirm" at bounding box center [504, 390] width 54 height 23
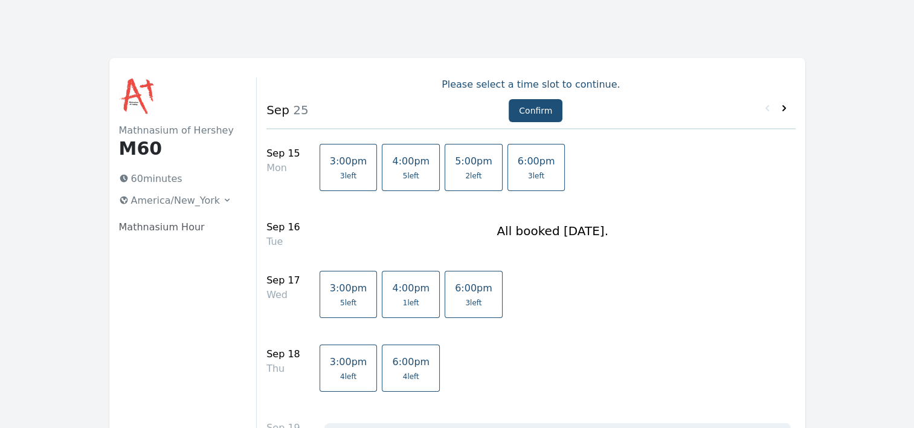
click at [785, 109] on icon at bounding box center [784, 108] width 4 height 6
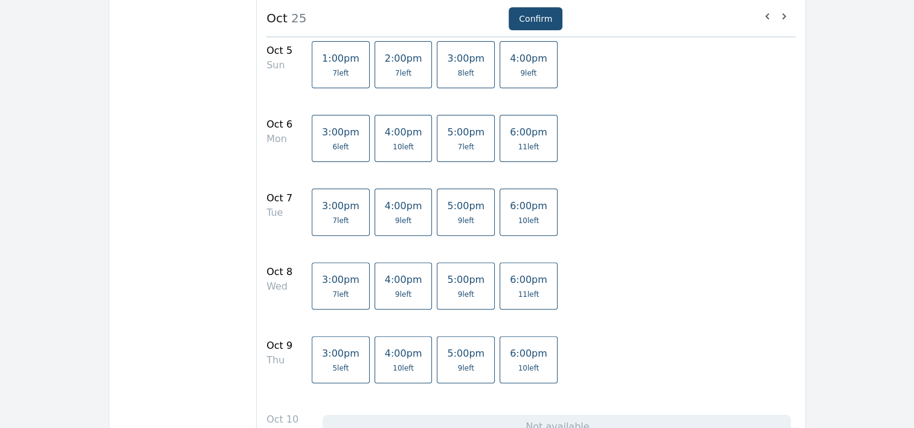
scroll to position [381, 0]
click at [447, 277] on span "5:00pm" at bounding box center [465, 279] width 37 height 11
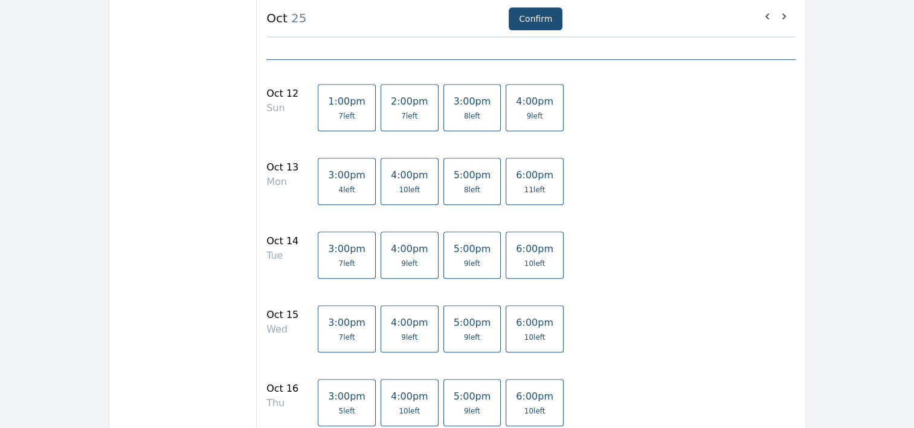
scroll to position [837, 0]
click at [454, 333] on span "9 left" at bounding box center [472, 338] width 37 height 10
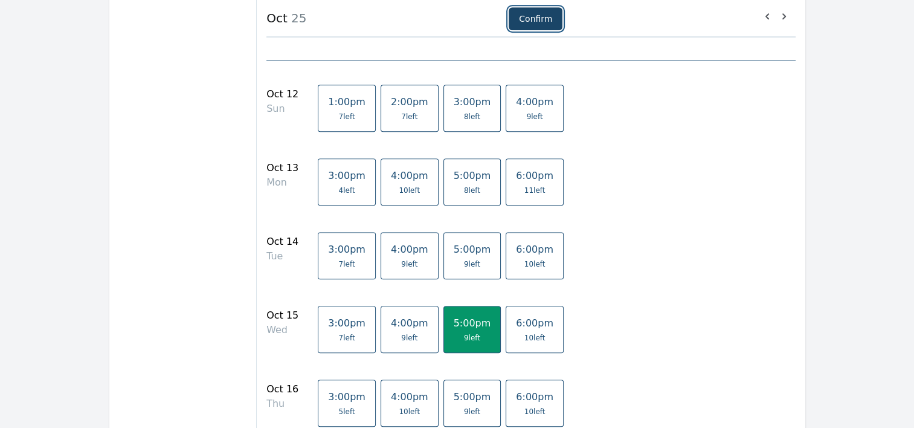
click at [529, 16] on button "Confirm" at bounding box center [536, 18] width 54 height 23
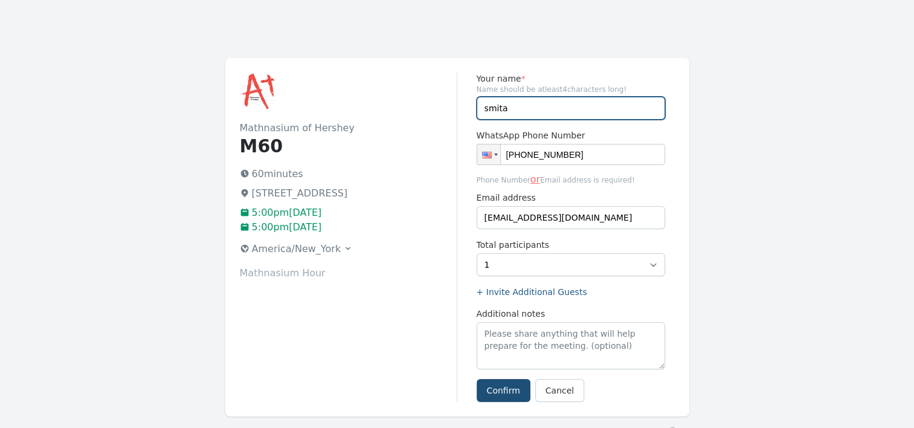
click at [525, 109] on input "smita" at bounding box center [571, 108] width 188 height 23
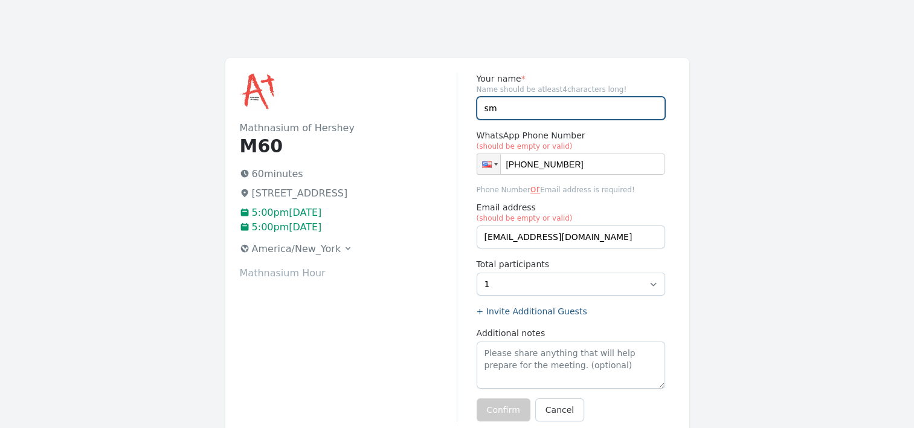
type input "s"
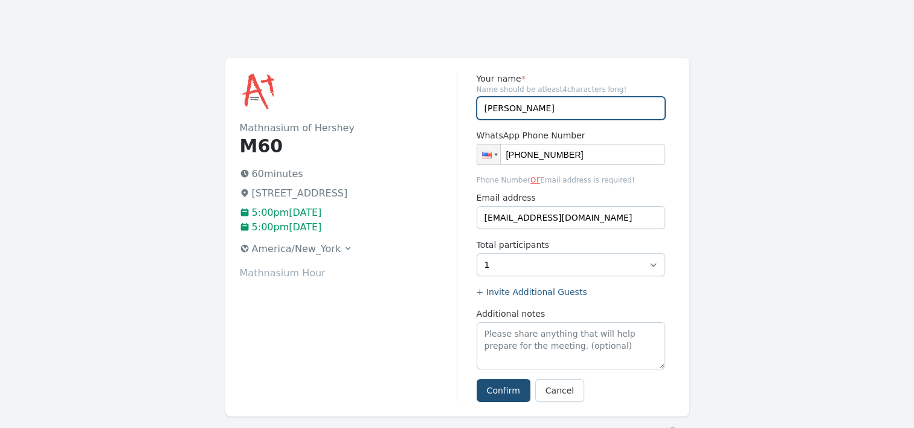
type input "[PERSON_NAME]"
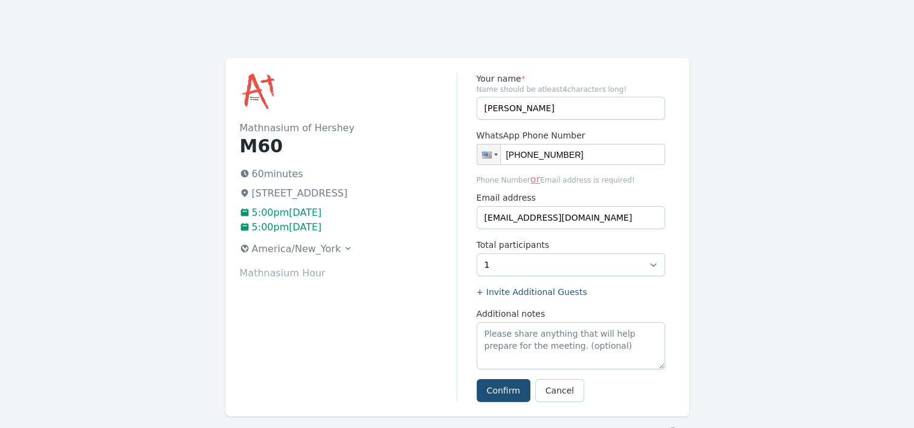
click at [404, 325] on div "Mathnasium of Hershey M60 60 minutes [STREET_ADDRESS] 5:00pm[DATE] 5:00pm[DATE]…" at bounding box center [348, 236] width 217 height 329
click at [509, 391] on button "Confirm" at bounding box center [504, 390] width 54 height 23
